Goal: Information Seeking & Learning: Learn about a topic

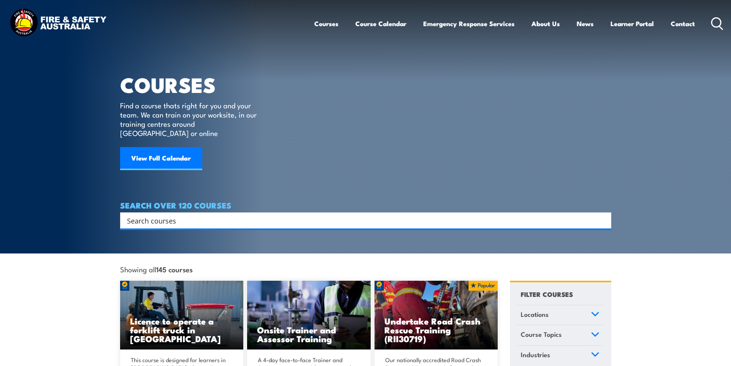
click at [216, 215] on input "Search input" at bounding box center [360, 221] width 467 height 12
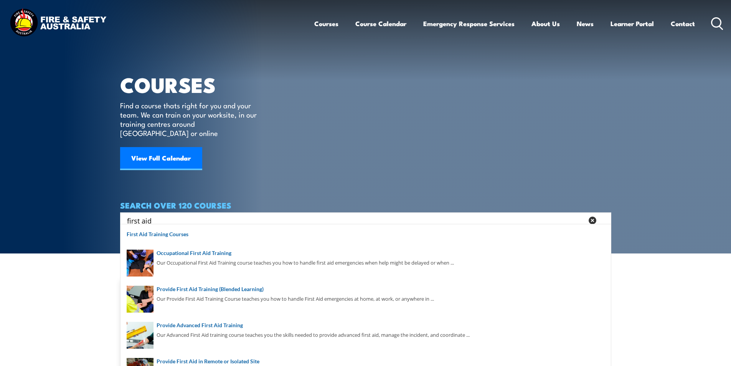
type input "first aid"
click at [593, 216] on icon at bounding box center [593, 220] width 8 height 8
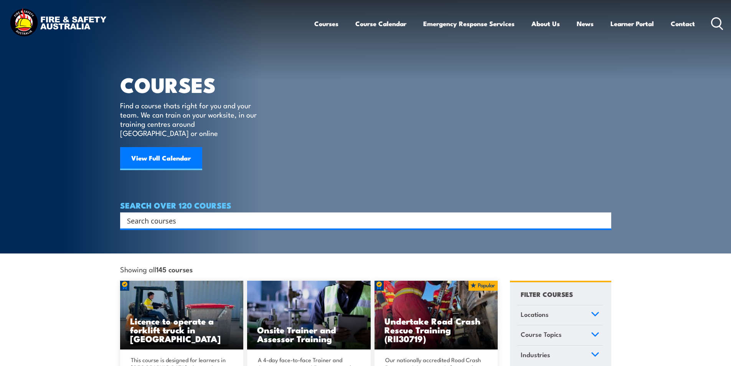
click at [165, 215] on input "Search input" at bounding box center [360, 221] width 467 height 12
click at [188, 215] on input "Search input" at bounding box center [360, 221] width 467 height 12
type input "f"
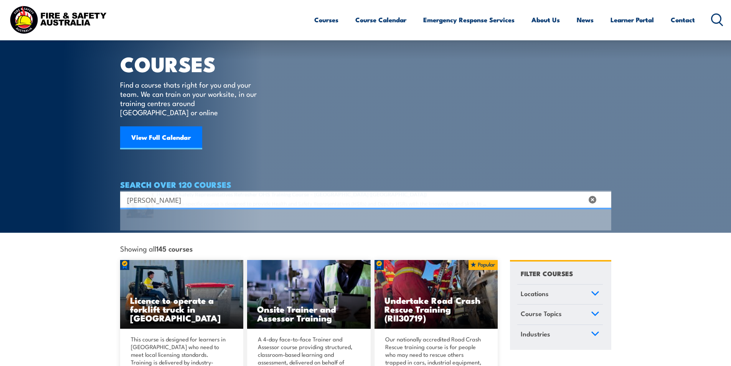
scroll to position [38, 0]
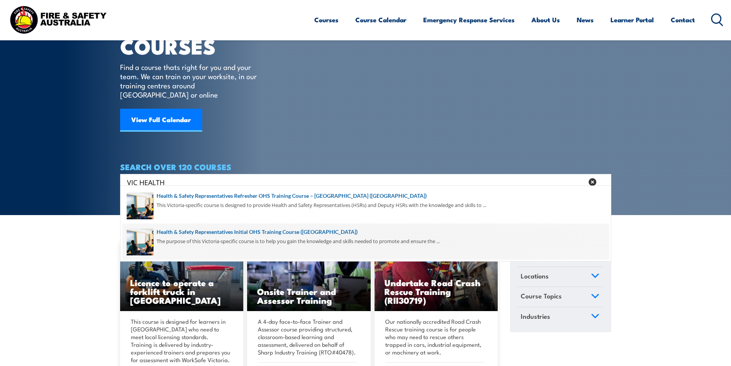
type input "VIC HEALTH"
click at [292, 231] on span at bounding box center [365, 241] width 487 height 36
